Goal: Task Accomplishment & Management: Complete application form

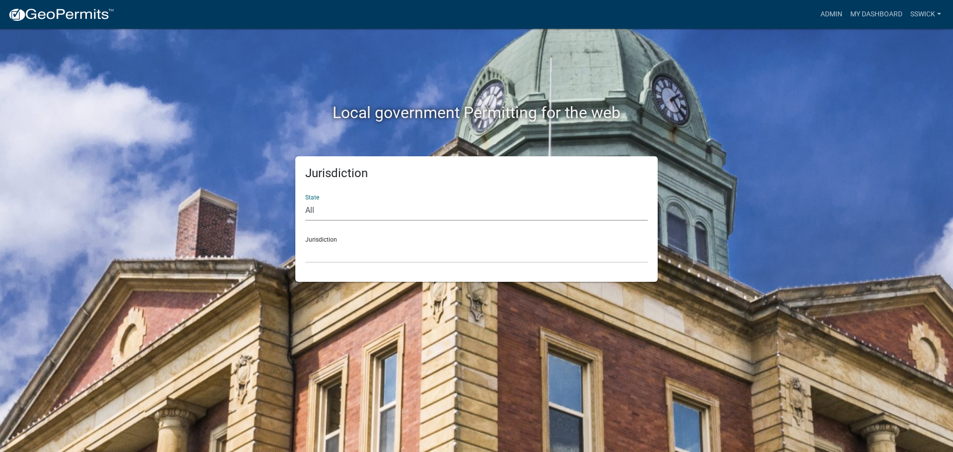
click at [328, 207] on select "All [US_STATE] [US_STATE] [US_STATE] [US_STATE] [US_STATE] [US_STATE] [US_STATE…" at bounding box center [476, 211] width 342 height 20
select select "[US_STATE]"
click at [305, 201] on select "All [US_STATE] [US_STATE] [US_STATE] [US_STATE] [US_STATE] [US_STATE] [US_STATE…" at bounding box center [476, 211] width 342 height 20
click at [325, 256] on select "City of [GEOGRAPHIC_DATA], [US_STATE] City of [GEOGRAPHIC_DATA], [US_STATE] Cit…" at bounding box center [476, 253] width 342 height 20
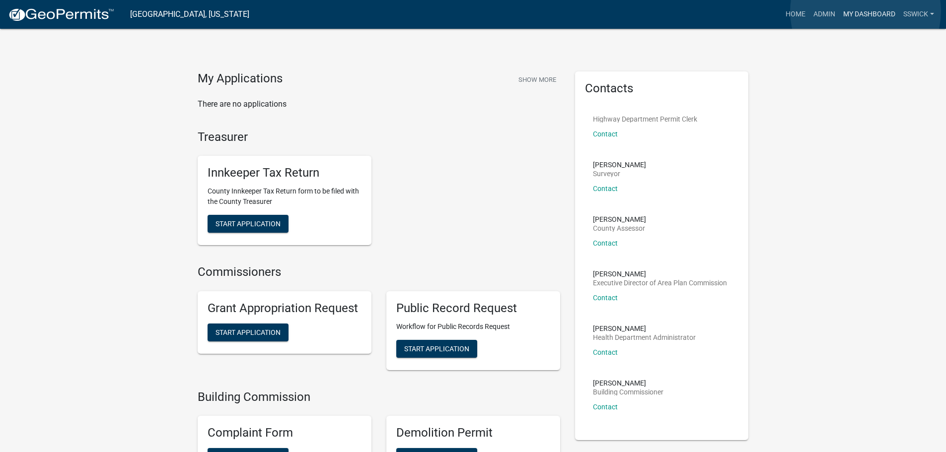
click at [865, 11] on link "My Dashboard" at bounding box center [869, 14] width 60 height 19
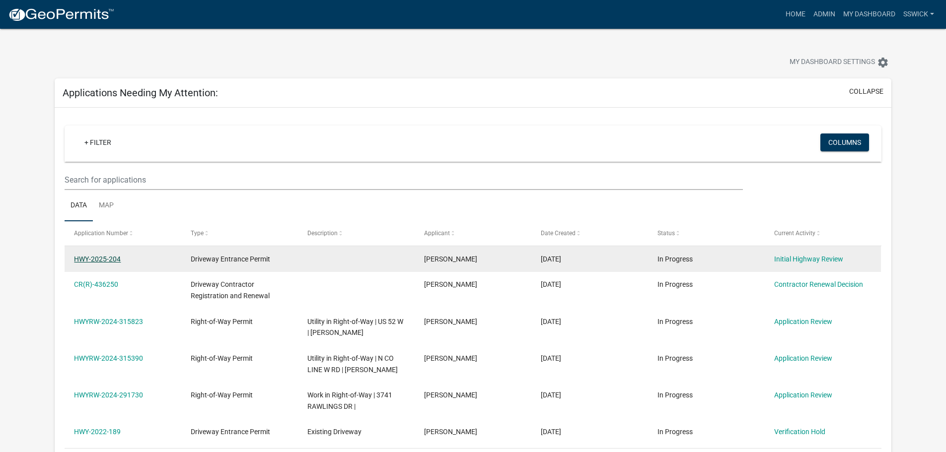
click at [112, 258] on link "HWY-2025-204" at bounding box center [97, 259] width 47 height 8
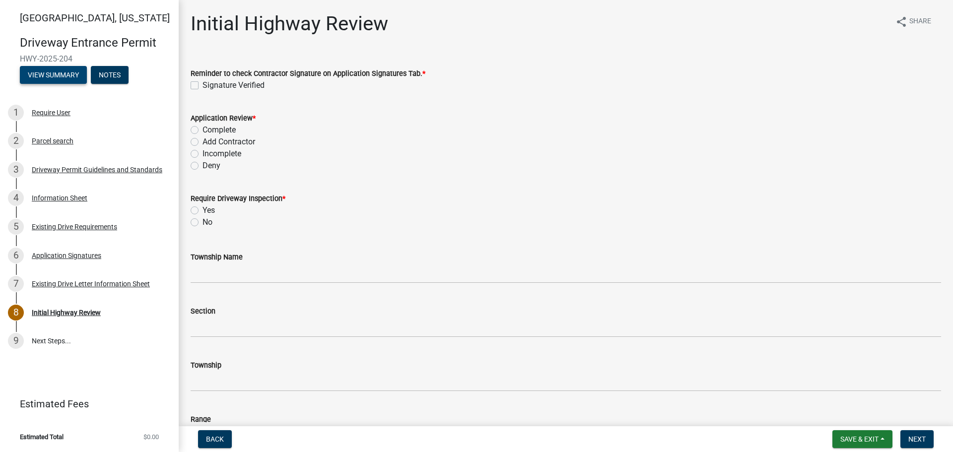
click at [61, 79] on button "View Summary" at bounding box center [53, 75] width 67 height 18
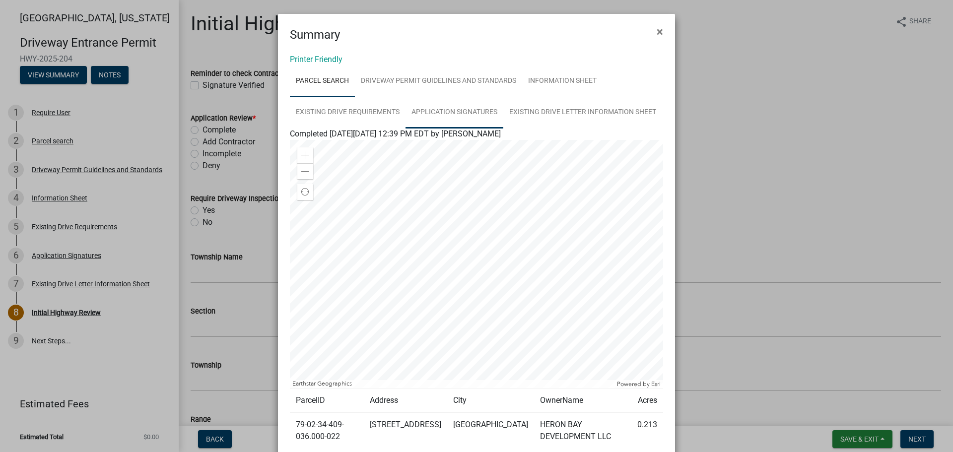
click at [427, 116] on link "Application Signatures" at bounding box center [455, 113] width 98 height 32
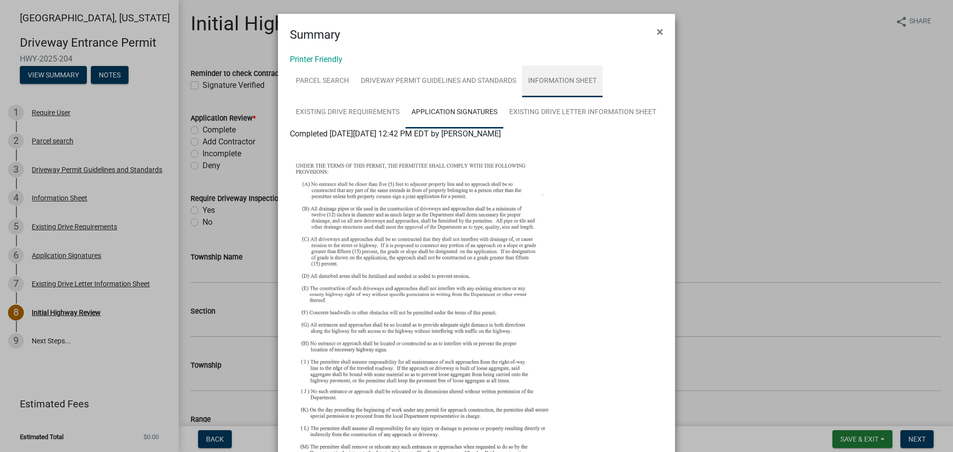
click at [546, 81] on link "Information Sheet" at bounding box center [562, 82] width 80 height 32
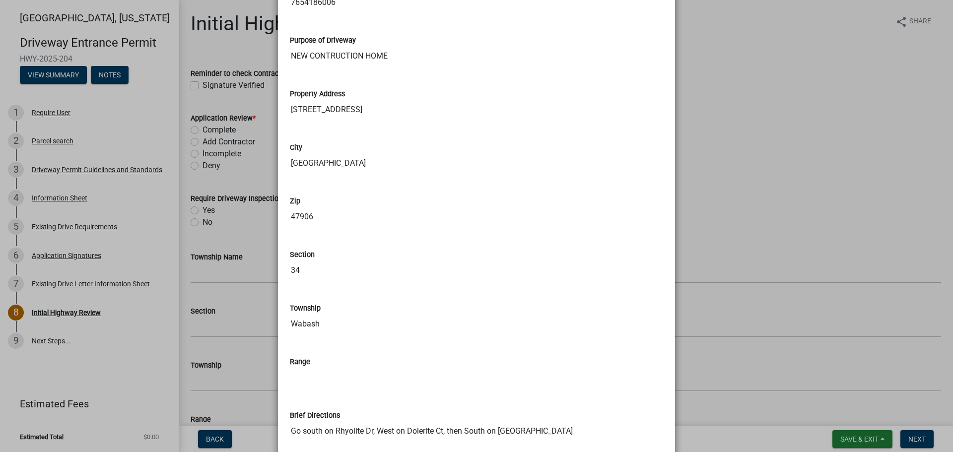
scroll to position [493, 0]
click at [781, 208] on ngb-modal-window "Summary × Printer Friendly Parcel search Driveway Permit Guidelines and Standar…" at bounding box center [476, 226] width 953 height 452
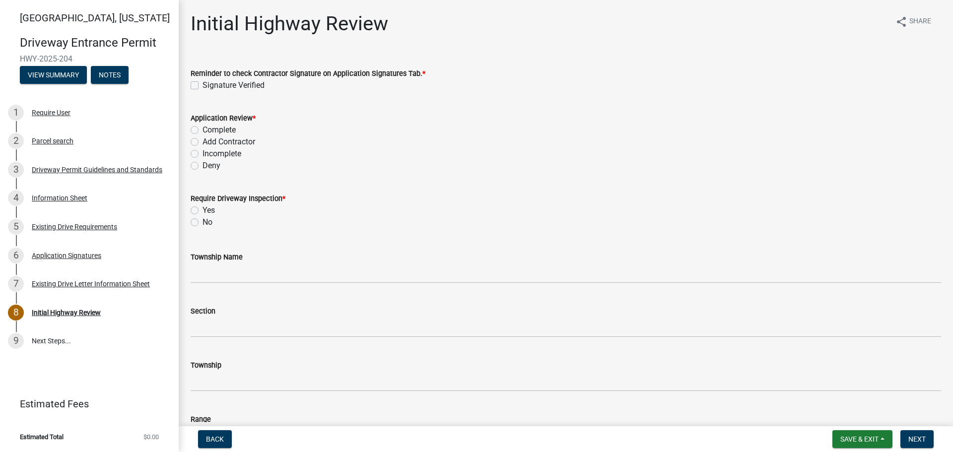
click at [203, 86] on label "Signature Verified" at bounding box center [234, 85] width 62 height 12
click at [203, 86] on input "Signature Verified" at bounding box center [206, 82] width 6 height 6
checkbox input "true"
click at [203, 133] on label "Complete" at bounding box center [219, 130] width 33 height 12
click at [203, 131] on input "Complete" at bounding box center [206, 127] width 6 height 6
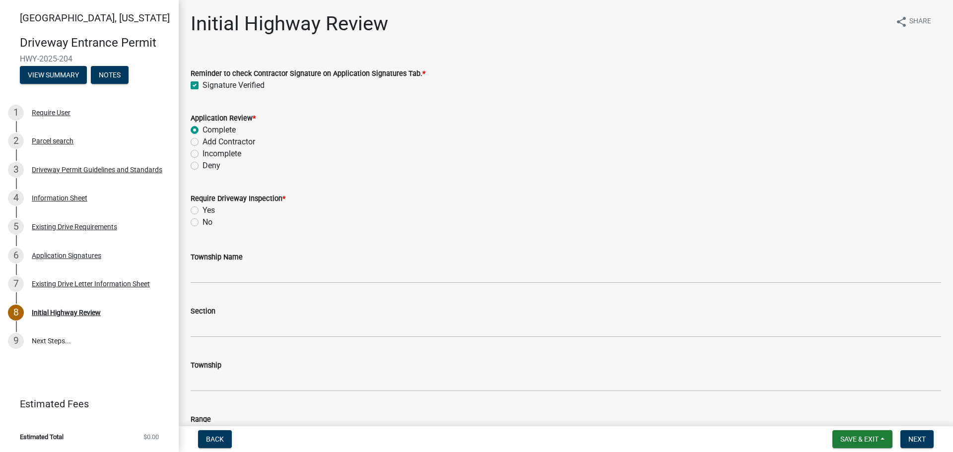
radio input "true"
click at [203, 222] on label "No" at bounding box center [208, 222] width 10 height 12
click at [203, 222] on input "No" at bounding box center [206, 219] width 6 height 6
radio input "true"
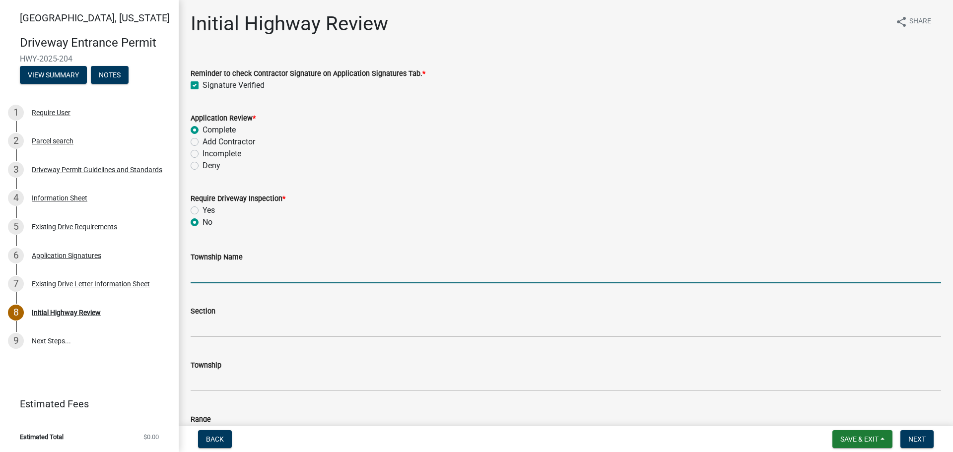
click at [218, 268] on input "Township Name" at bounding box center [566, 273] width 750 height 20
type input "Wabash"
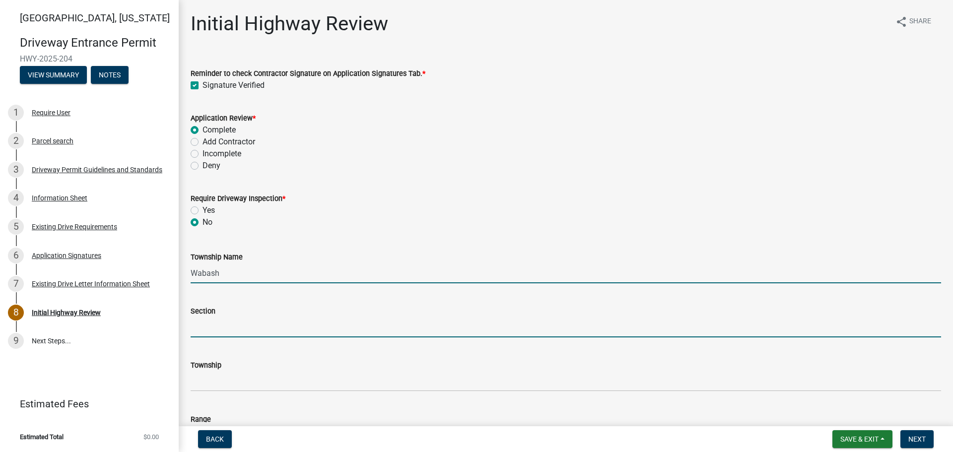
click at [240, 333] on input "Section" at bounding box center [566, 327] width 750 height 20
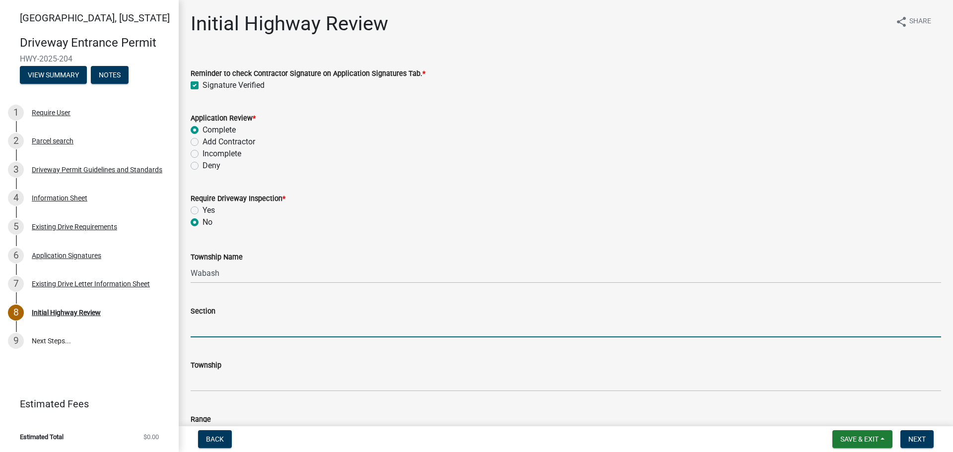
type input "34"
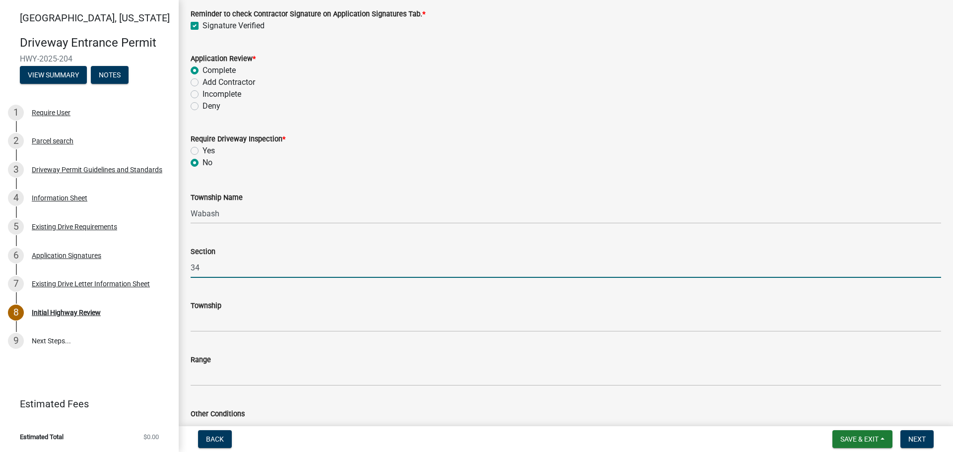
scroll to position [149, 0]
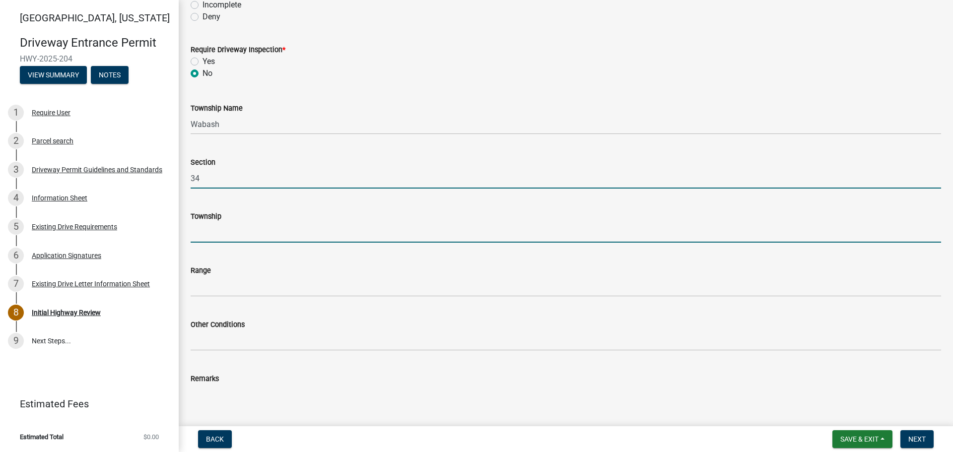
click at [233, 238] on input "Township" at bounding box center [566, 232] width 750 height 20
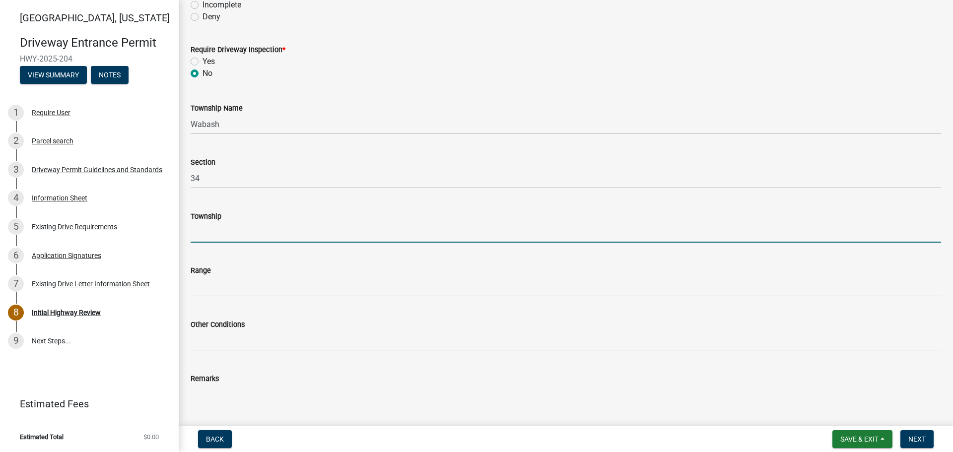
type input "T 24 N"
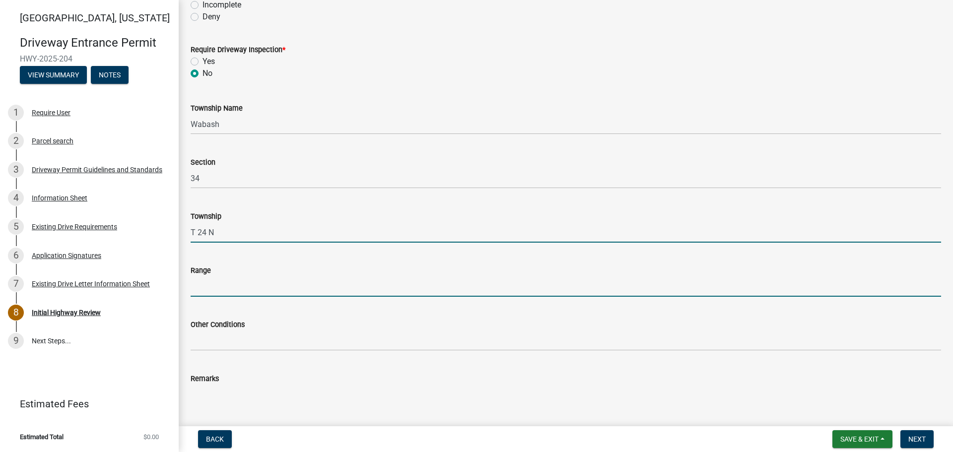
click at [236, 293] on input "Range" at bounding box center [566, 286] width 750 height 20
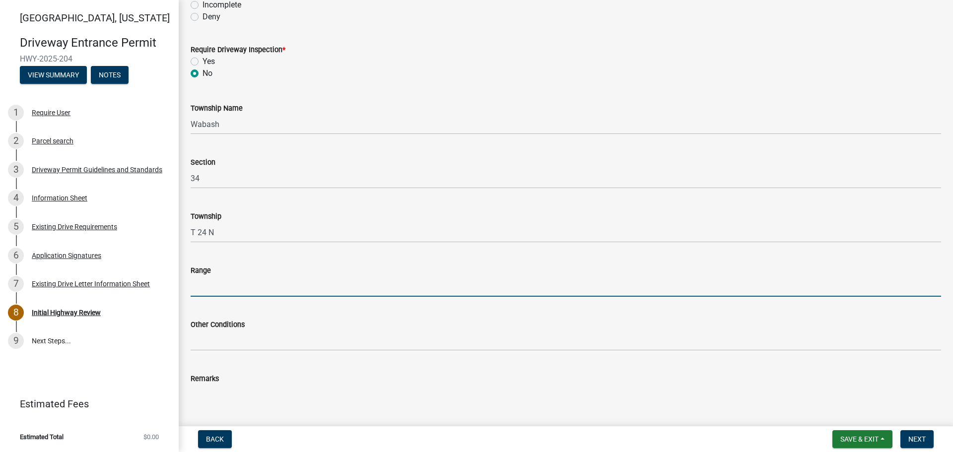
type input "R 5 W"
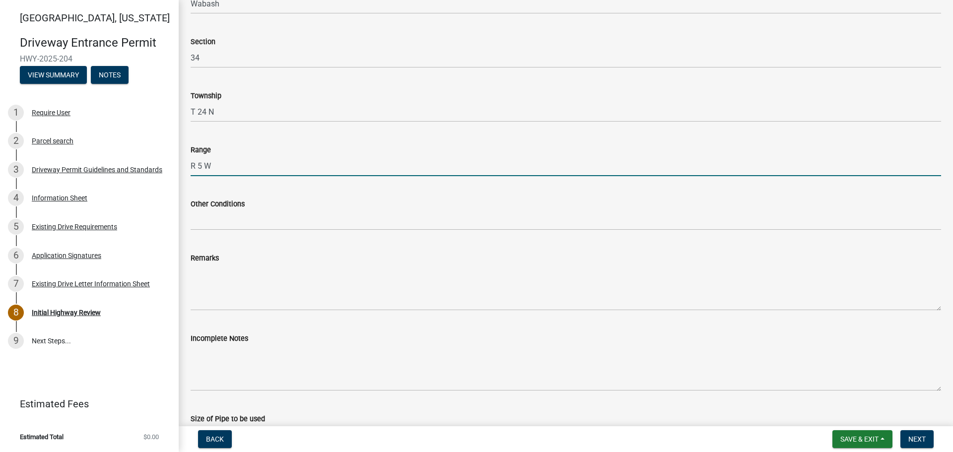
scroll to position [298, 0]
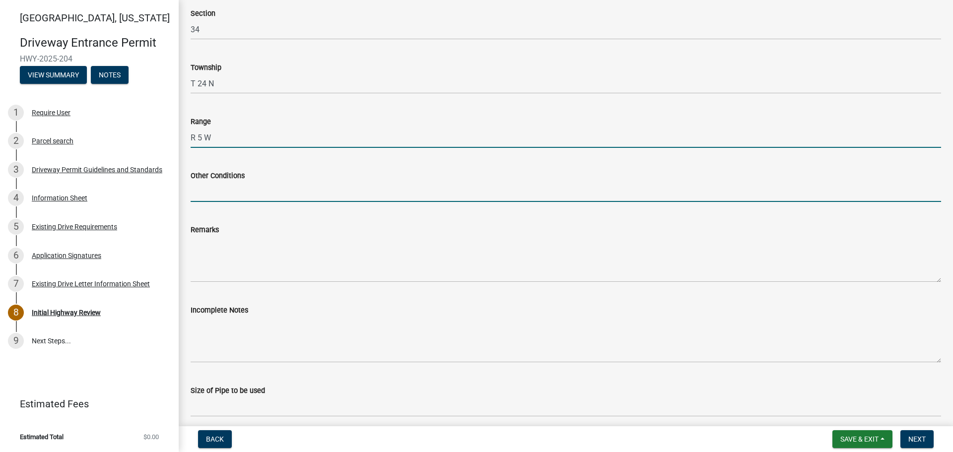
click at [234, 196] on input "Other Conditions" at bounding box center [566, 192] width 750 height 20
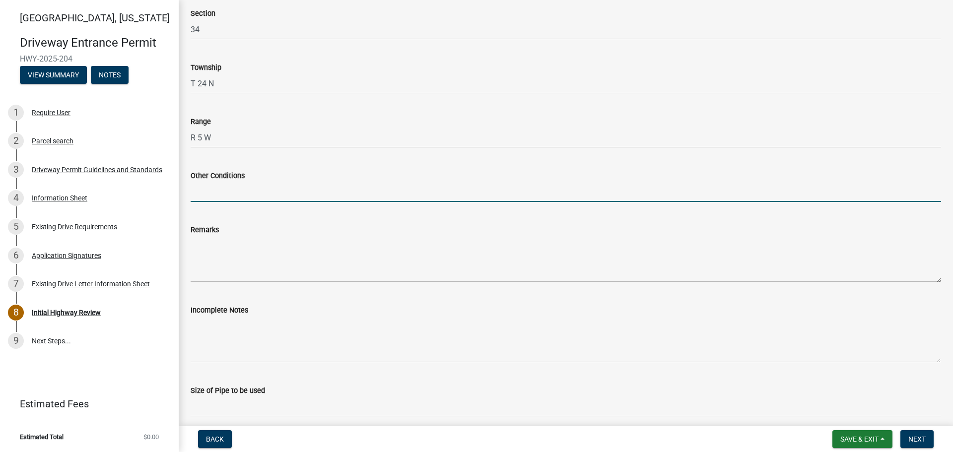
type input "Private Drive"
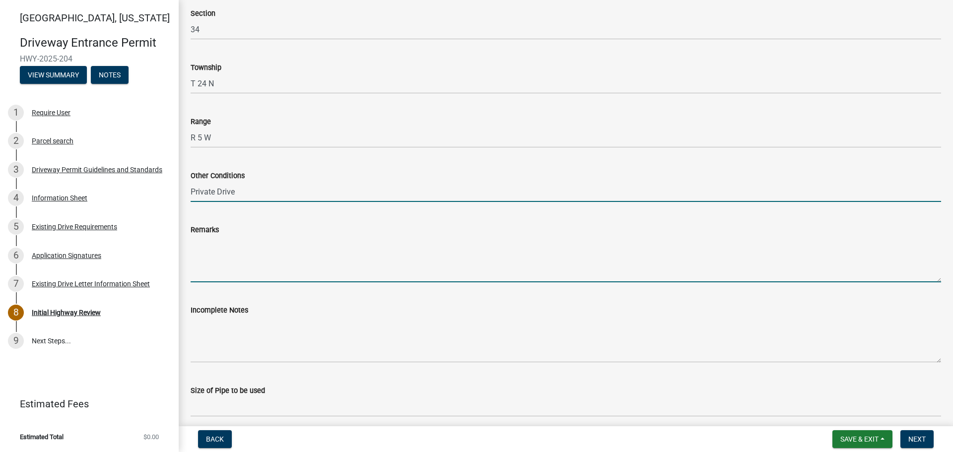
click at [243, 261] on textarea "Remarks" at bounding box center [566, 259] width 750 height 47
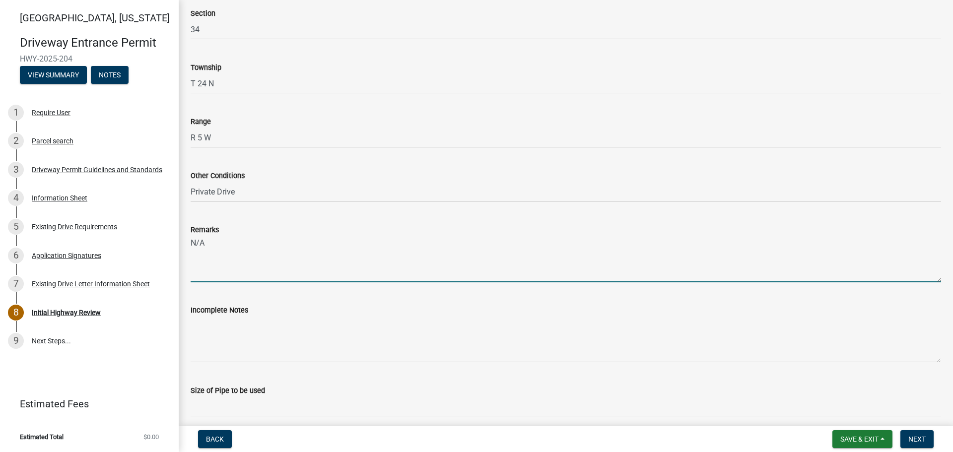
type textarea "N/A"
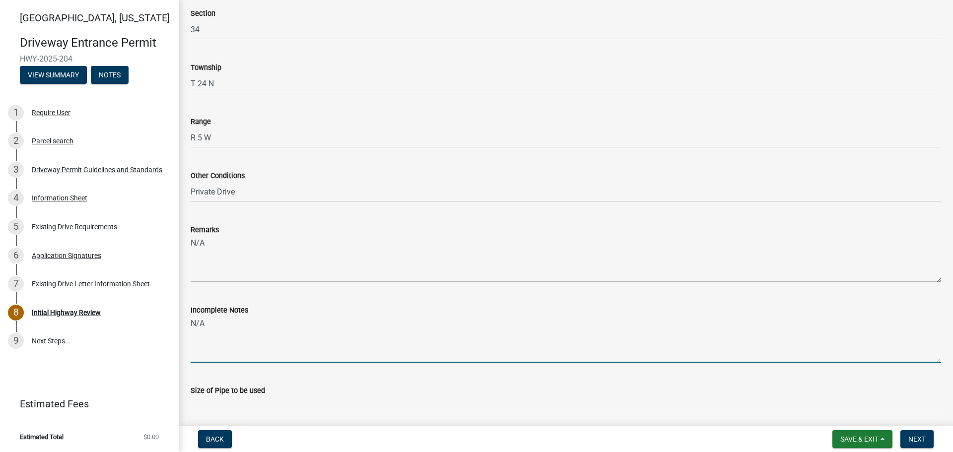
type textarea "N/A"
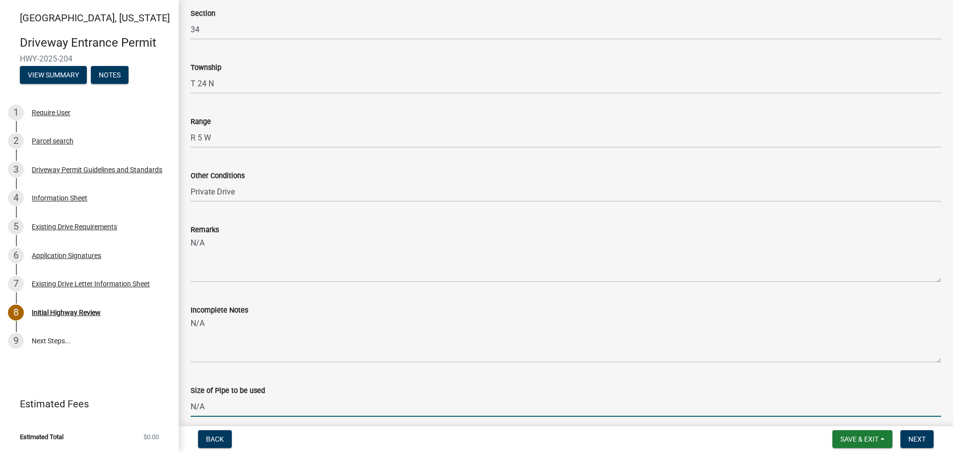
type input "N/A"
select select "9"
select select "2025"
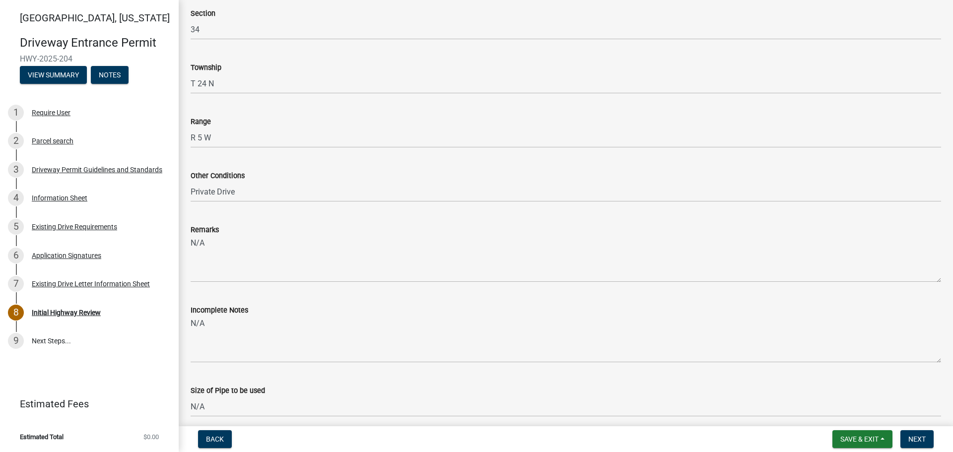
scroll to position [547, 0]
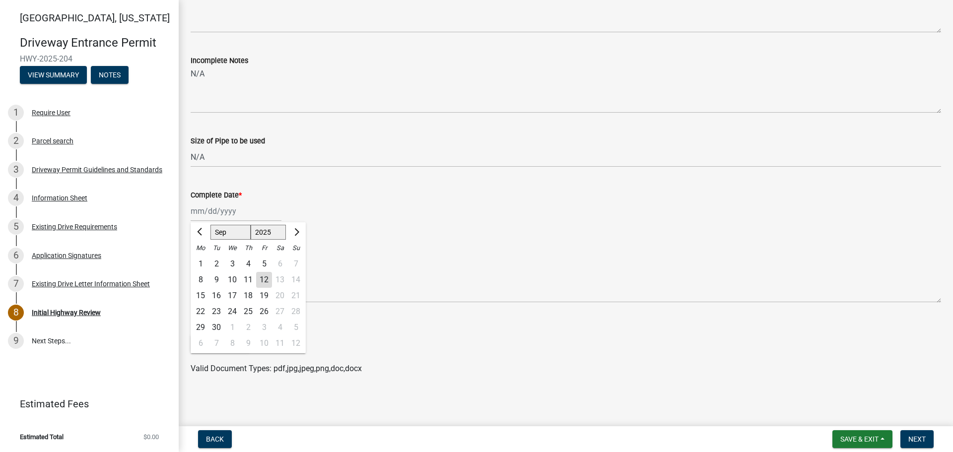
click at [266, 281] on div "12" at bounding box center [264, 280] width 16 height 16
type input "[DATE]"
click at [913, 437] on span "Next" at bounding box center [916, 439] width 17 height 8
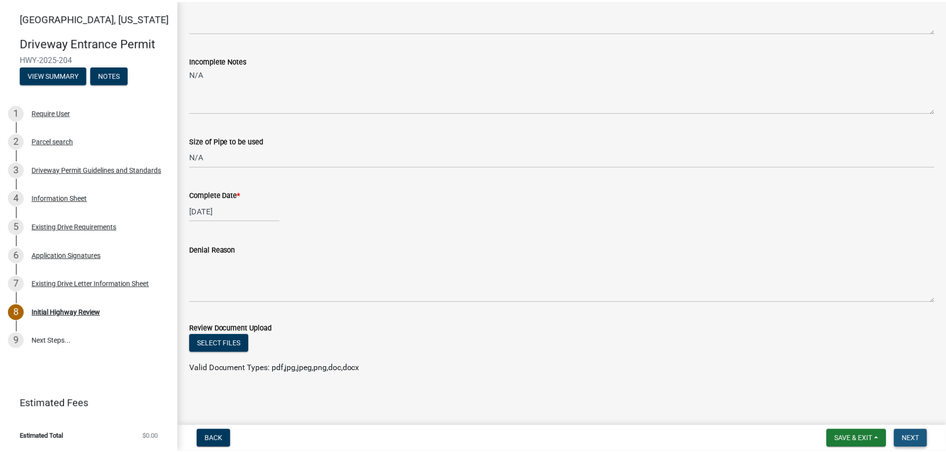
scroll to position [0, 0]
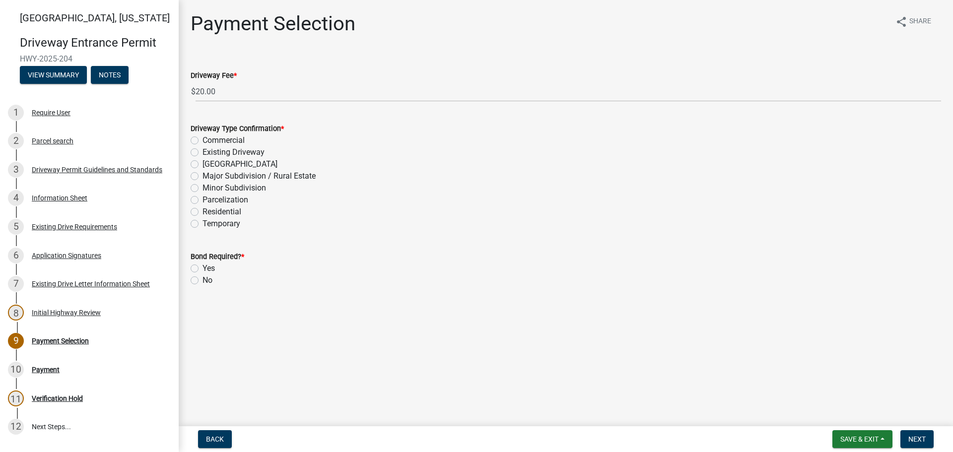
click at [203, 152] on label "Existing Driveway" at bounding box center [234, 152] width 62 height 12
click at [203, 152] on input "Existing Driveway" at bounding box center [206, 149] width 6 height 6
radio input "true"
click at [203, 281] on label "No" at bounding box center [208, 280] width 10 height 12
click at [203, 281] on input "No" at bounding box center [206, 277] width 6 height 6
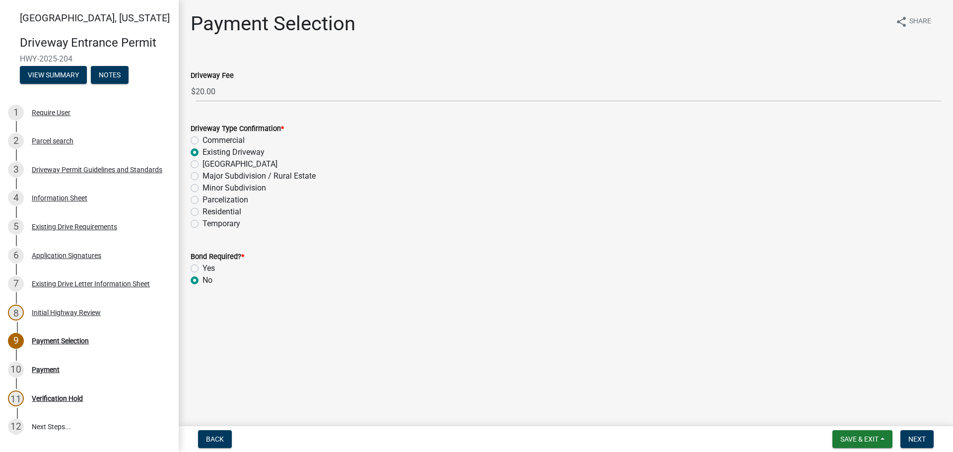
radio input "true"
click at [909, 439] on span "Next" at bounding box center [916, 439] width 17 height 8
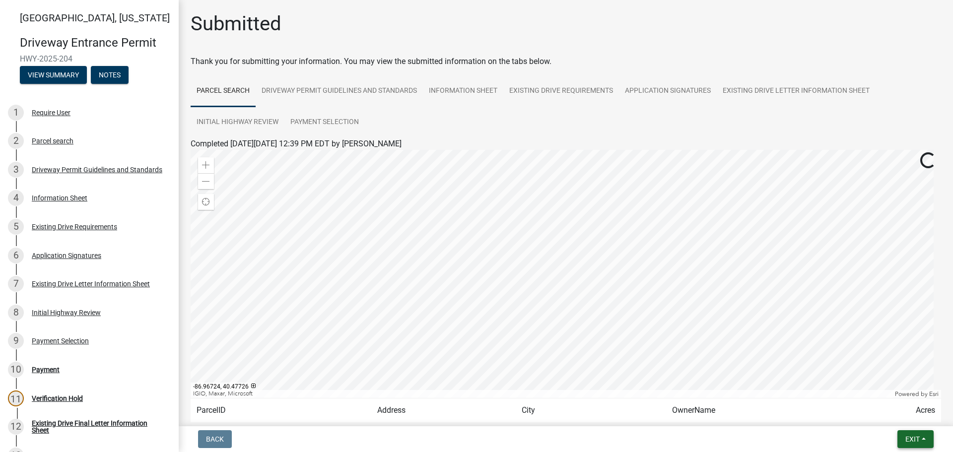
click at [919, 441] on span "Exit" at bounding box center [912, 439] width 14 height 8
click at [892, 418] on button "Save & Exit" at bounding box center [893, 414] width 79 height 24
